Goal: Check status

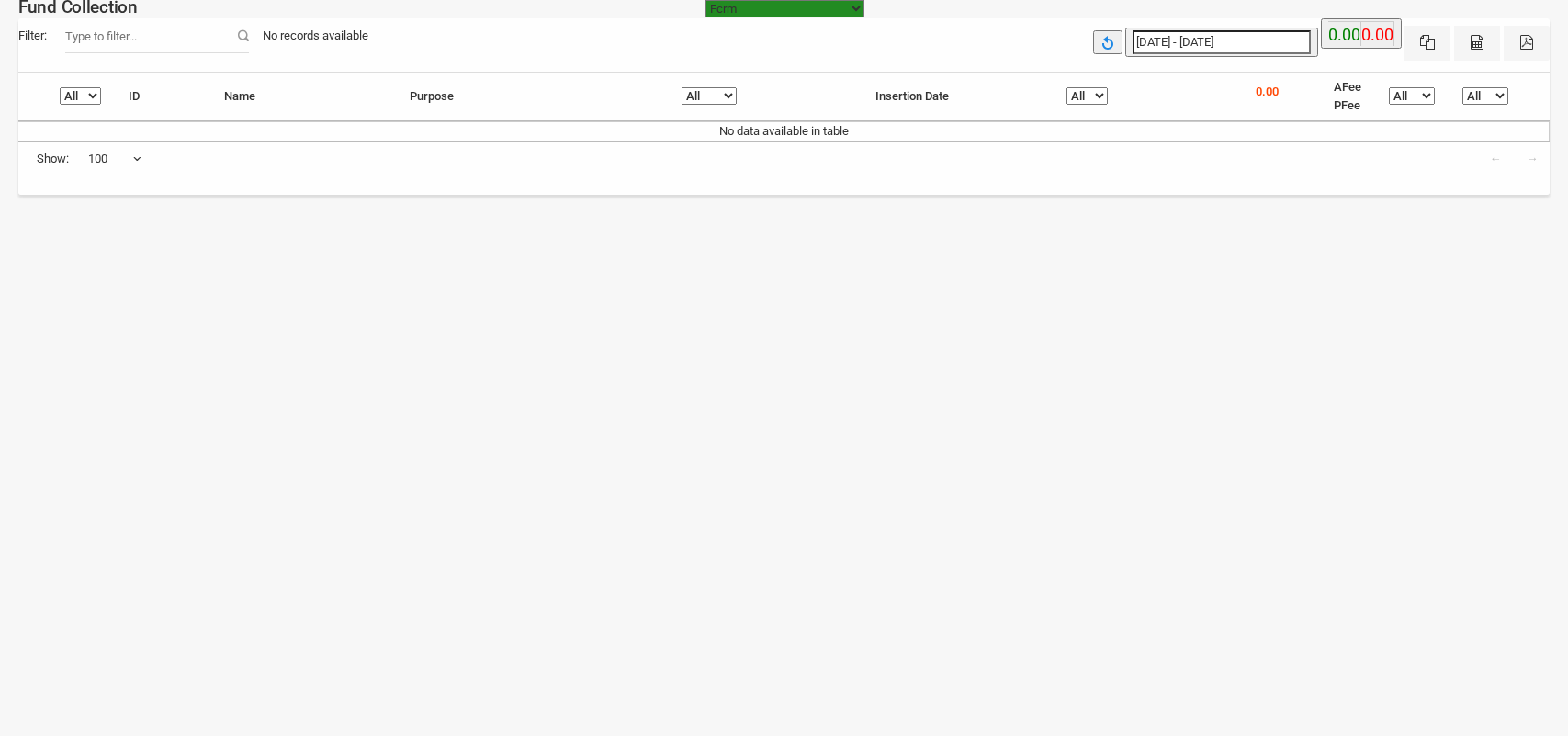
select select "[URL][DOMAIN_NAME]"
select select "100"
type input "[DATE]"
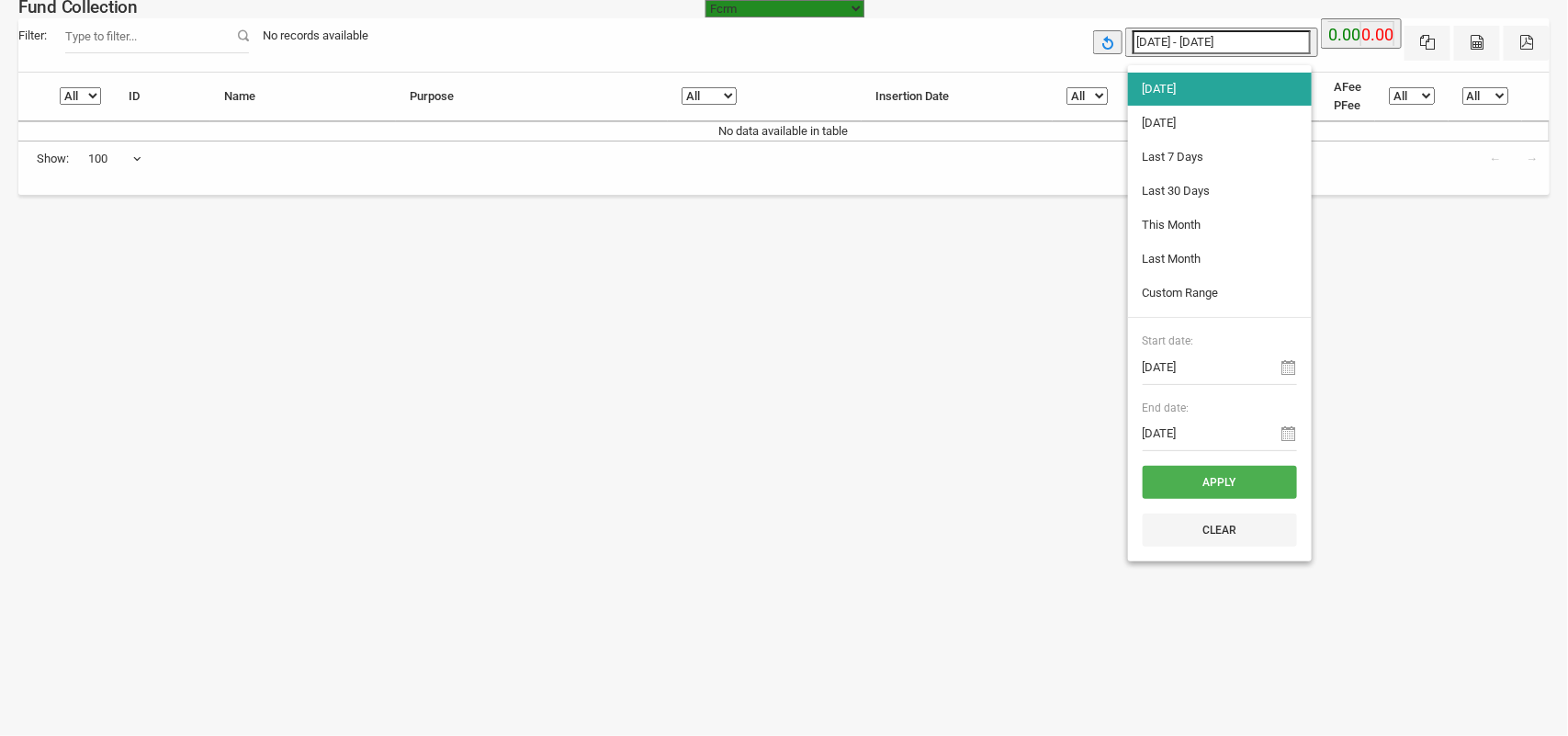
click at [1236, 37] on input "[DATE] - [DATE]" at bounding box center [1221, 43] width 178 height 24
type input "[DATE]"
click at [1152, 131] on li "[DATE]" at bounding box center [1219, 123] width 183 height 33
type input "[DATE] - [DATE]"
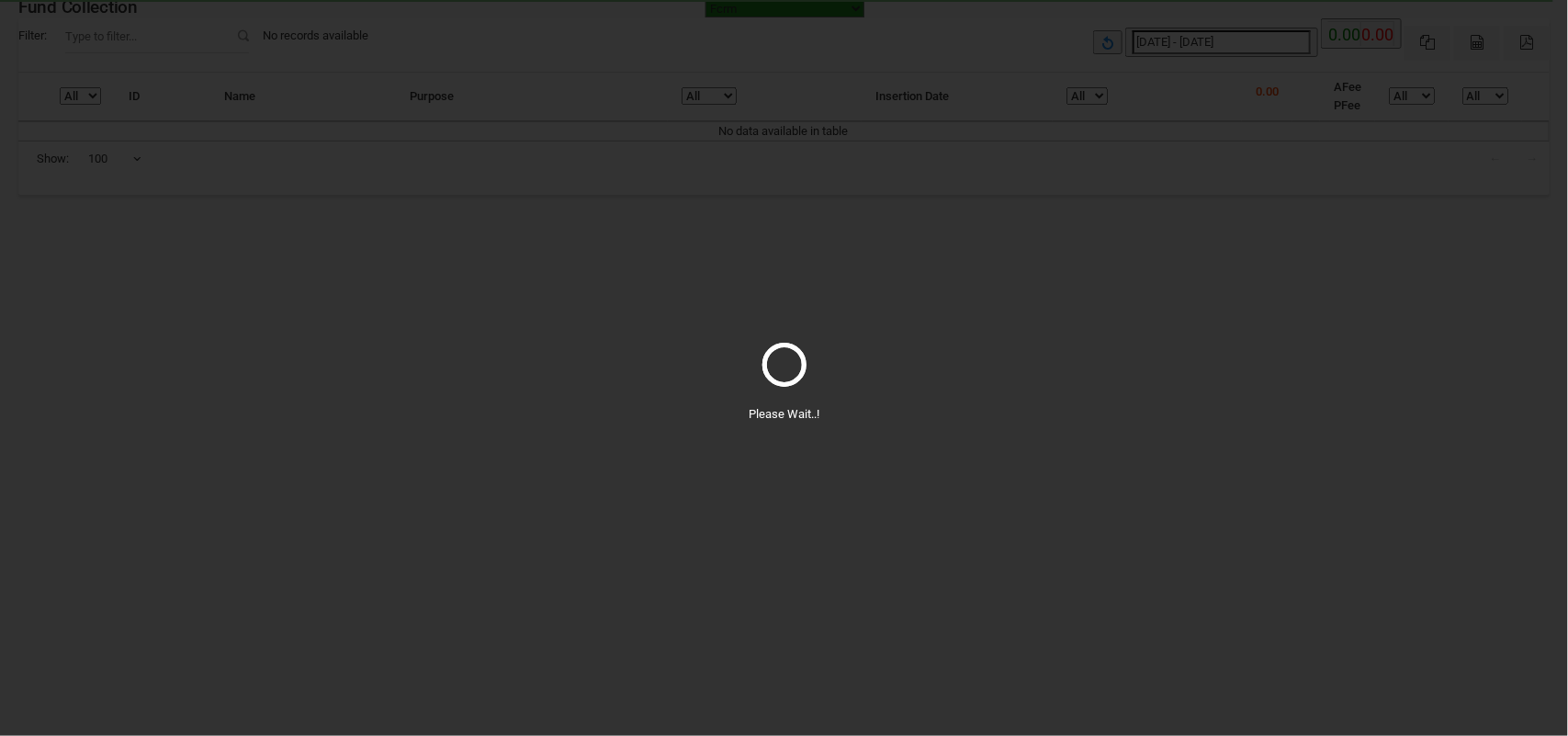
select select "100"
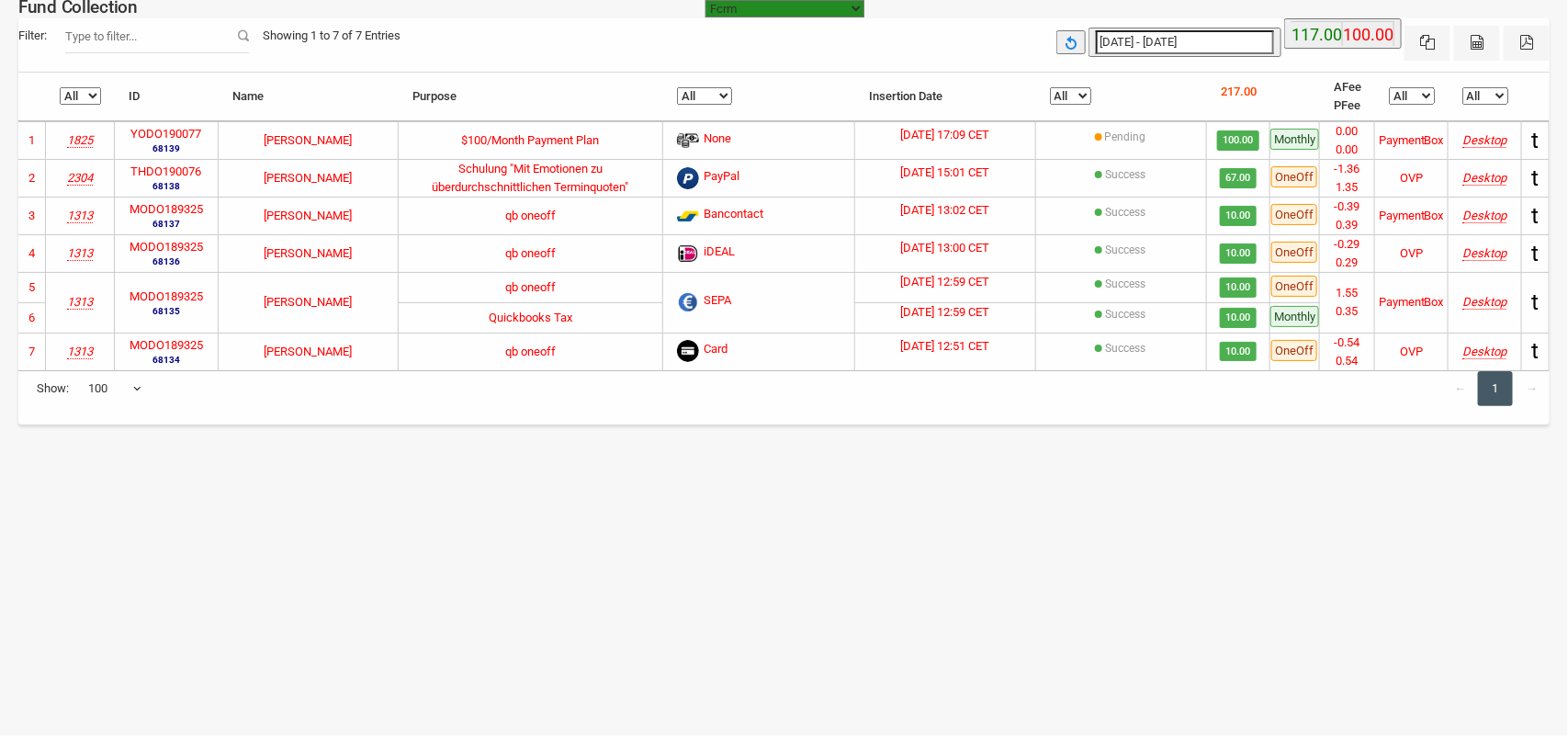
click at [156, 172] on label "THDO190076" at bounding box center [166, 172] width 70 height 19
click at [171, 173] on label "THDO190076" at bounding box center [166, 172] width 70 height 19
